Goal: Subscribe to service/newsletter

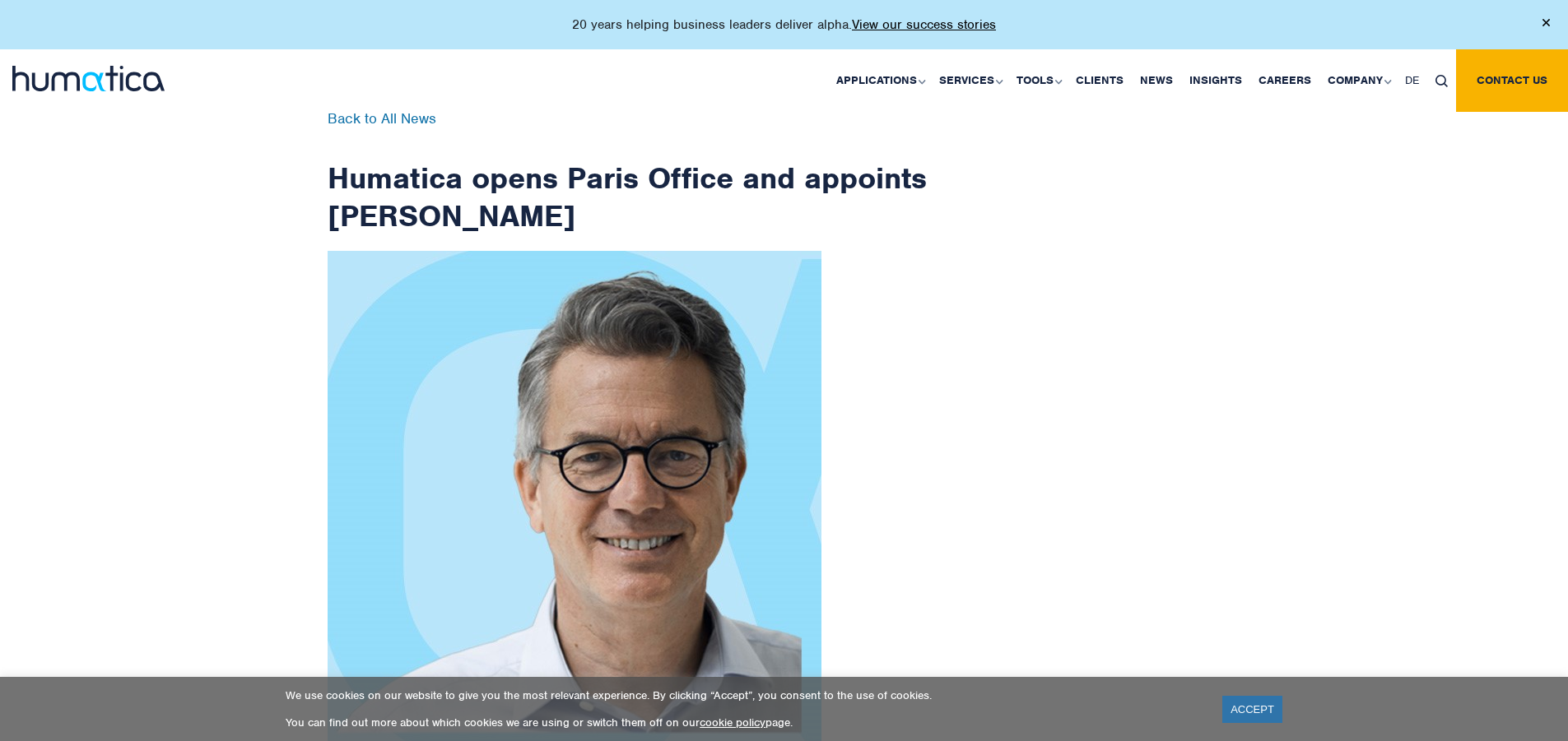
scroll to position [2624, 0]
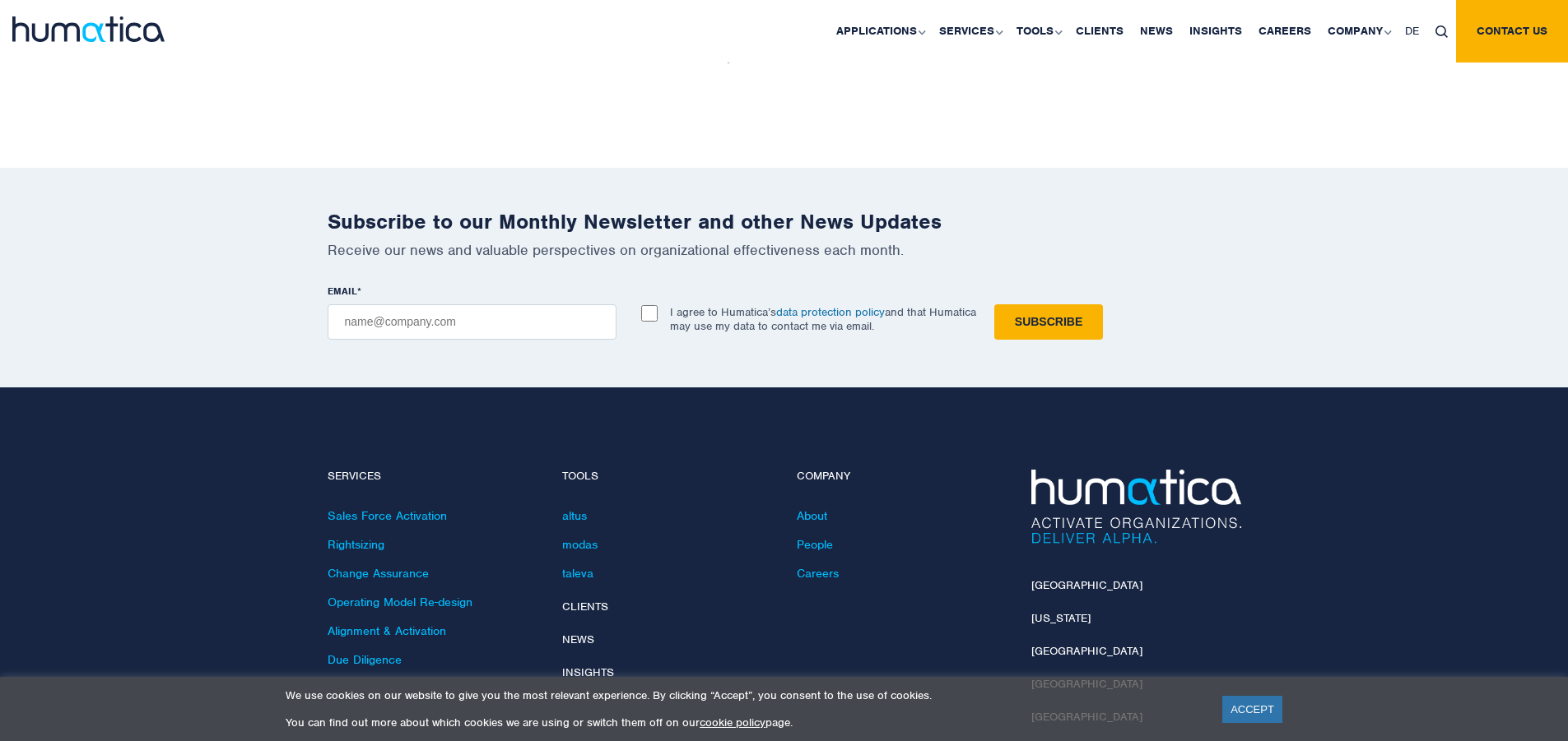
checkbox input "true"
type input "[EMAIL_ADDRESS][DOMAIN_NAME]"
click at [994, 304] on input "Subscribe" at bounding box center [1048, 322] width 109 height 35
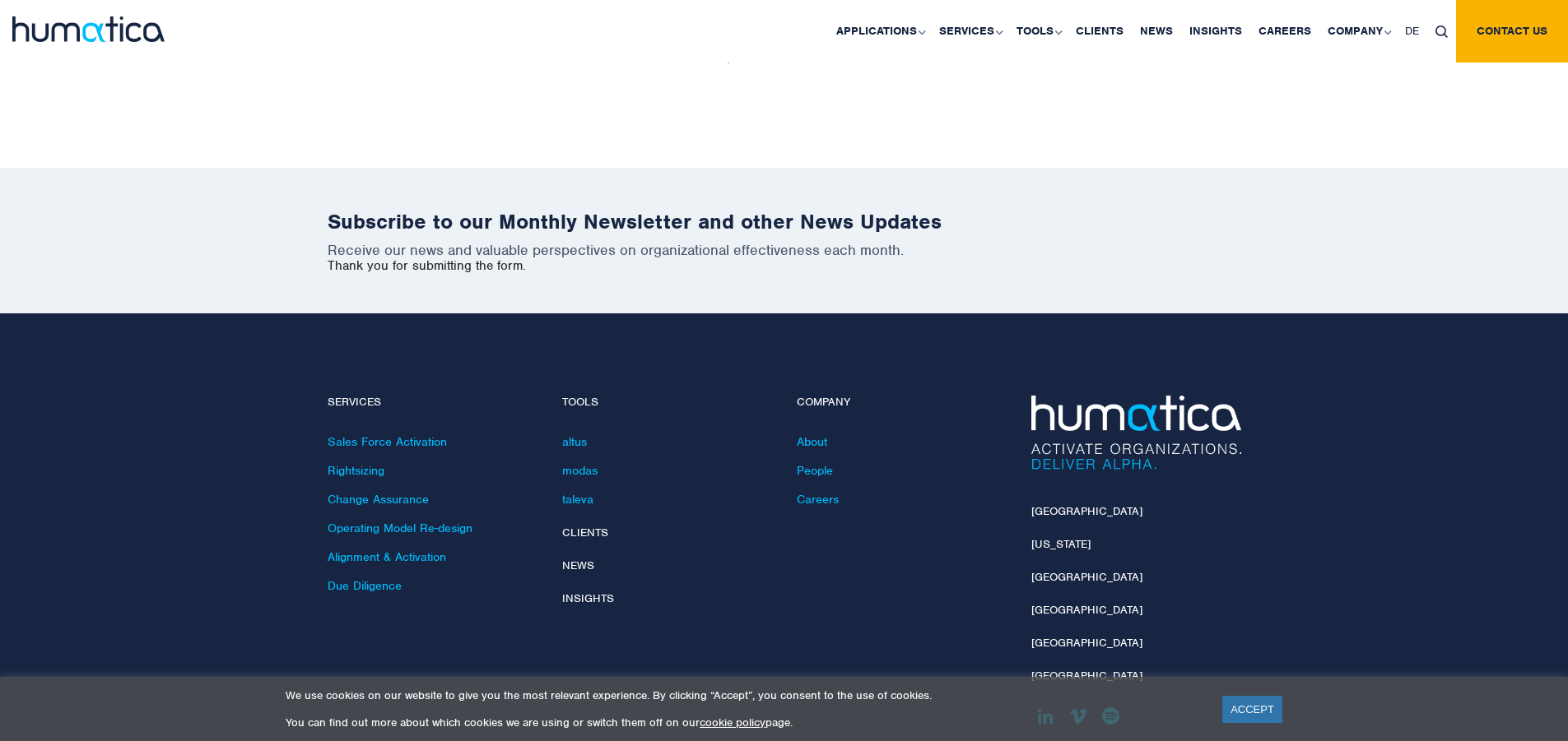
scroll to position [2550, 0]
